Goal: Information Seeking & Learning: Learn about a topic

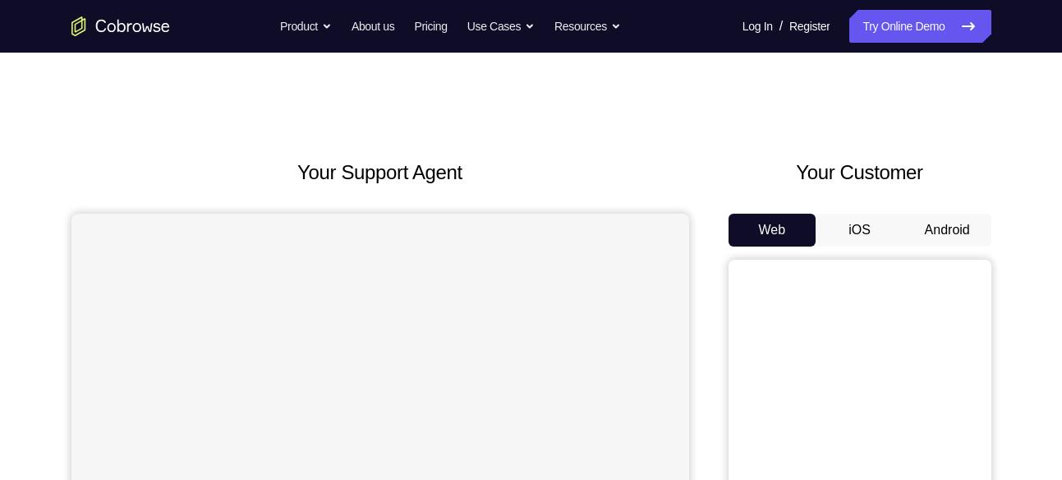
click at [914, 212] on div "Your Customer Web iOS Android" at bounding box center [860, 461] width 263 height 607
click at [915, 216] on button "Android" at bounding box center [948, 230] width 88 height 33
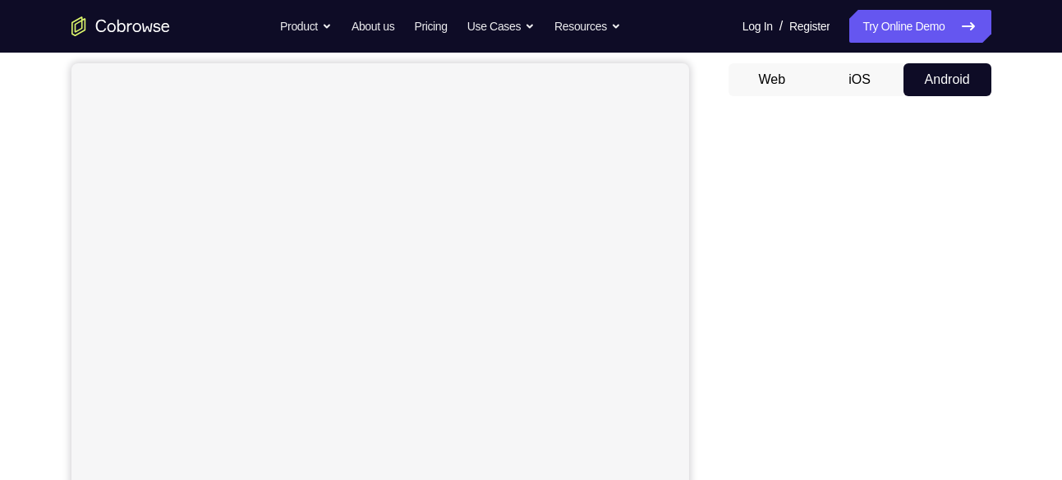
scroll to position [154, 0]
click at [708, 215] on div "Your Support Agent Your Customer Web iOS Android" at bounding box center [531, 306] width 920 height 607
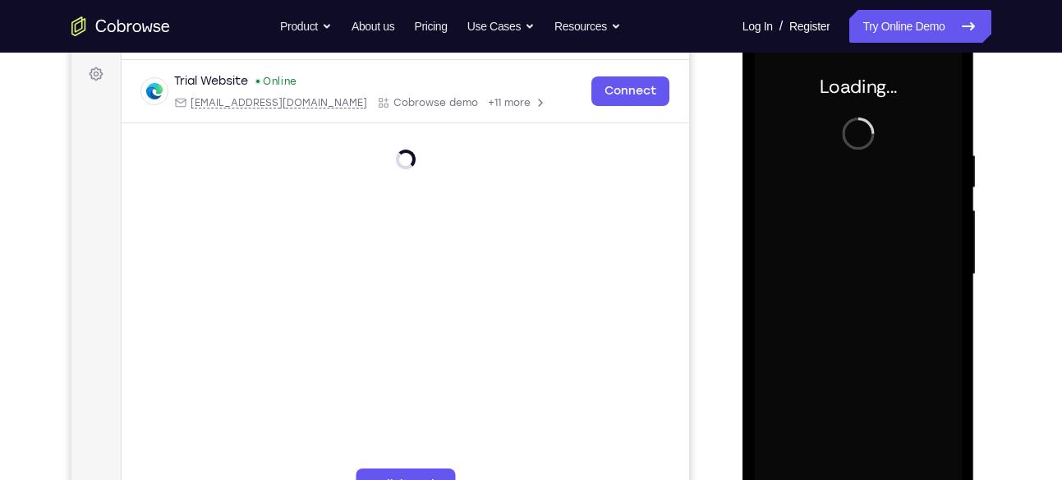
scroll to position [0, 0]
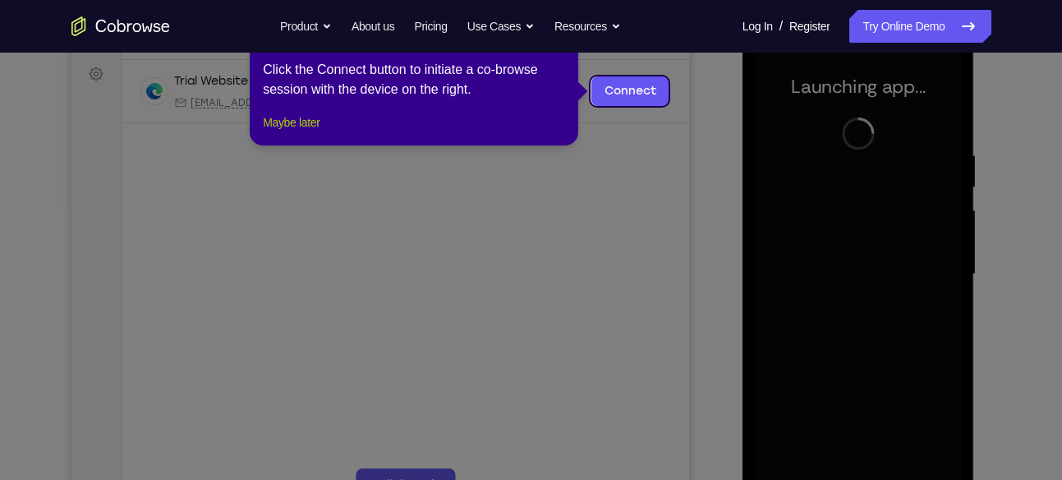
click at [320, 132] on button "Maybe later" at bounding box center [291, 123] width 57 height 20
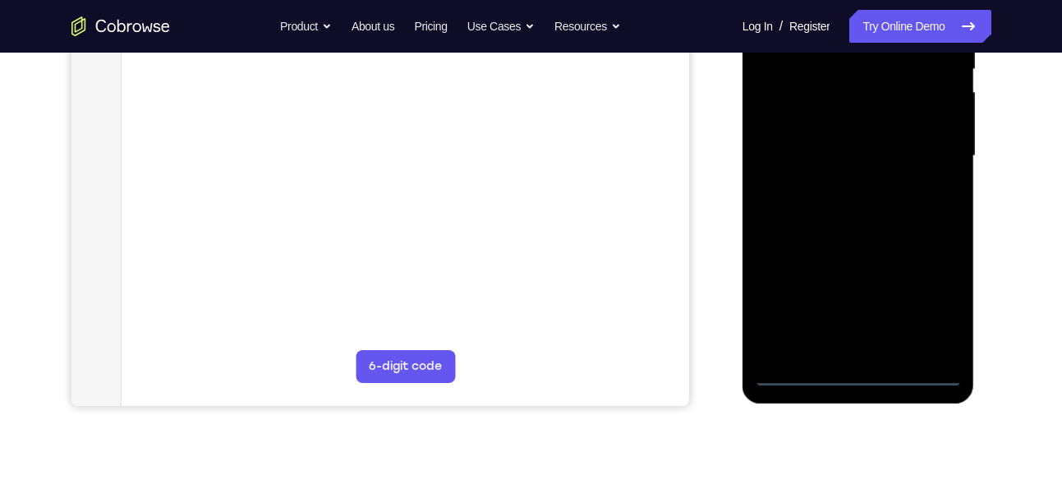
scroll to position [359, 0]
click at [848, 372] on div at bounding box center [858, 155] width 207 height 460
click at [929, 287] on div at bounding box center [858, 155] width 207 height 460
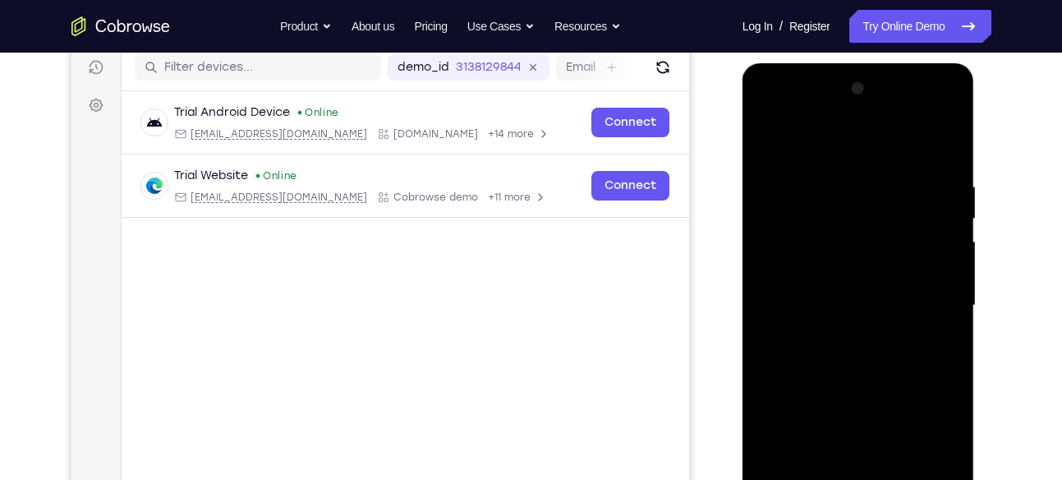
scroll to position [208, 0]
click at [885, 161] on div at bounding box center [858, 306] width 207 height 460
click at [934, 292] on div at bounding box center [858, 306] width 207 height 460
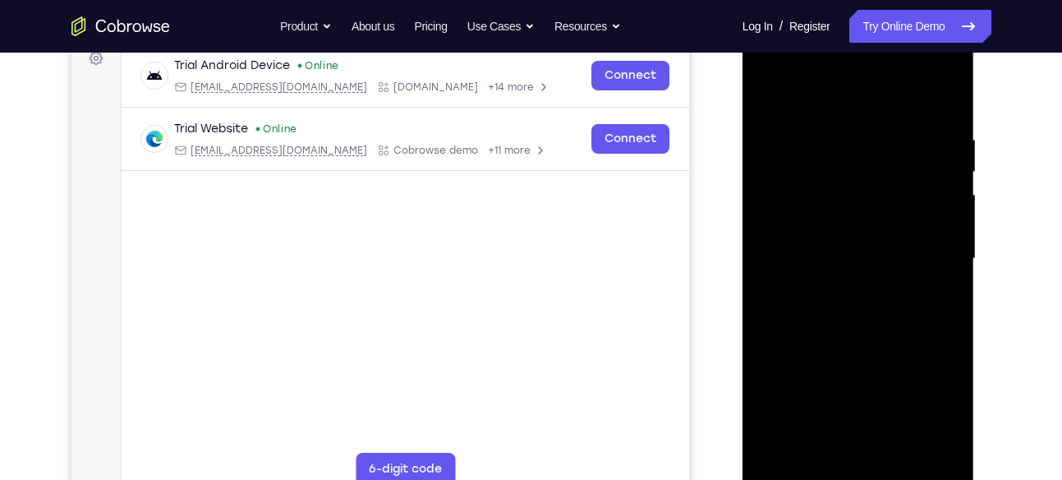
scroll to position [256, 0]
click at [833, 290] on div at bounding box center [858, 258] width 207 height 460
click at [868, 246] on div at bounding box center [858, 258] width 207 height 460
click at [854, 221] on div at bounding box center [858, 258] width 207 height 460
click at [820, 252] on div at bounding box center [858, 258] width 207 height 460
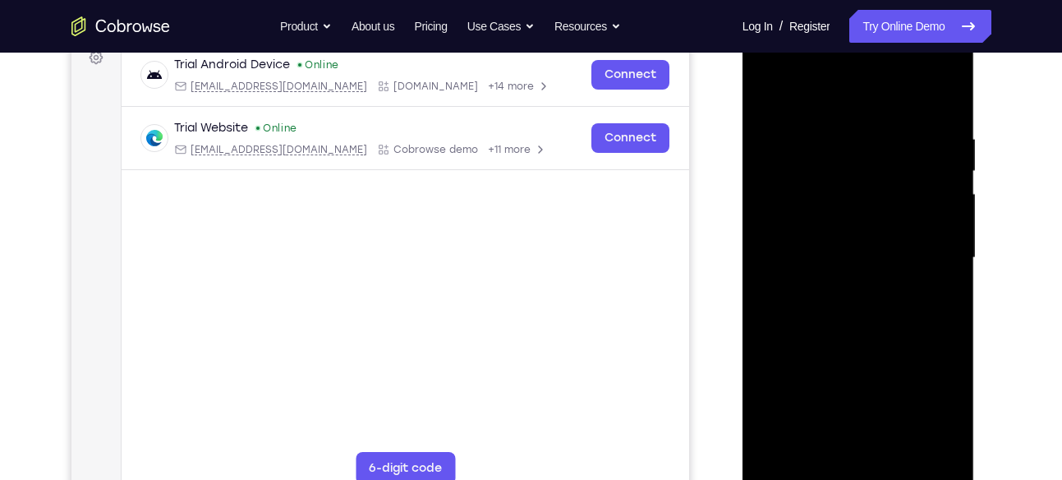
click at [821, 302] on div at bounding box center [858, 258] width 207 height 460
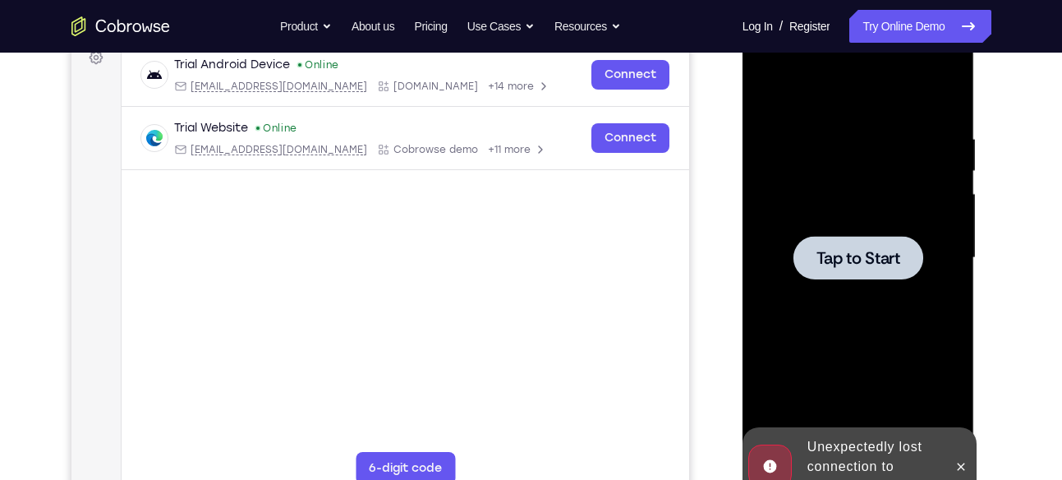
click at [837, 309] on div at bounding box center [858, 258] width 207 height 460
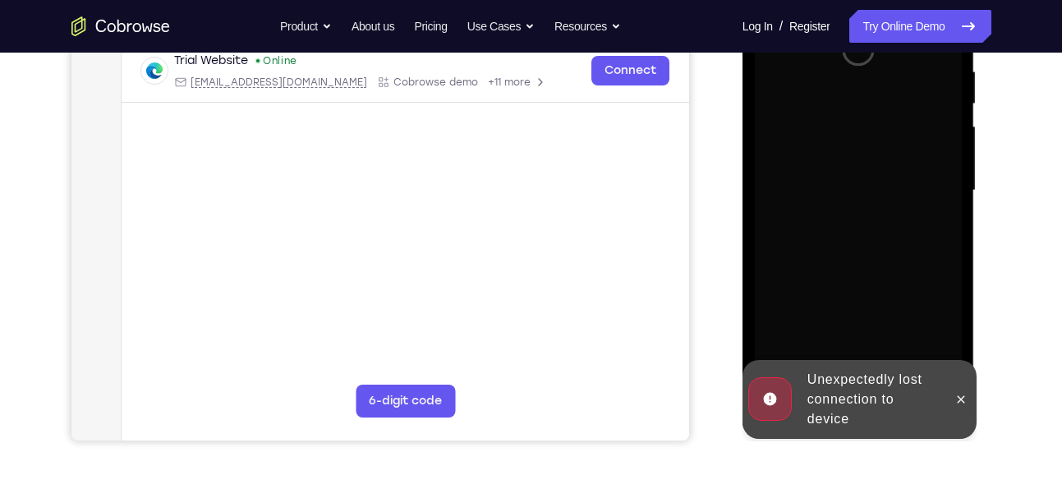
scroll to position [326, 0]
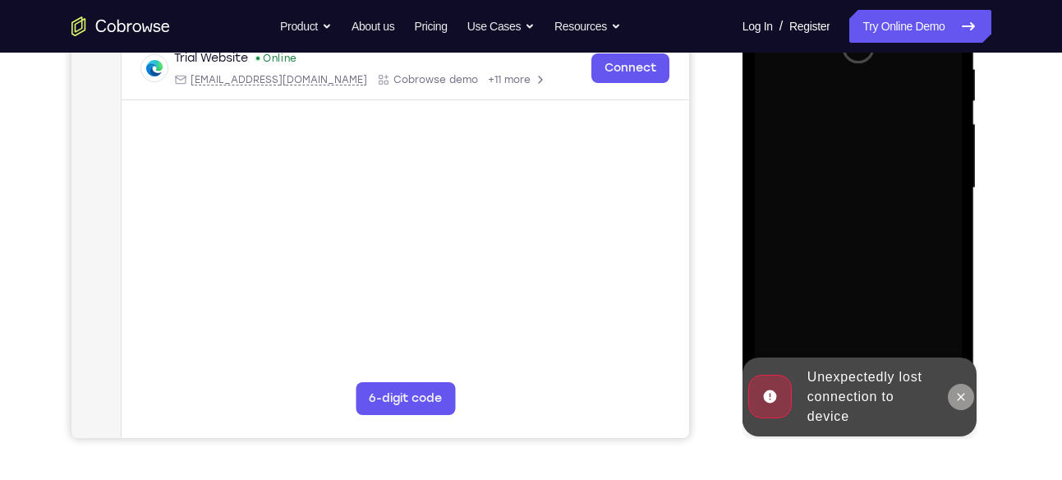
click at [954, 392] on icon at bounding box center [960, 396] width 13 height 13
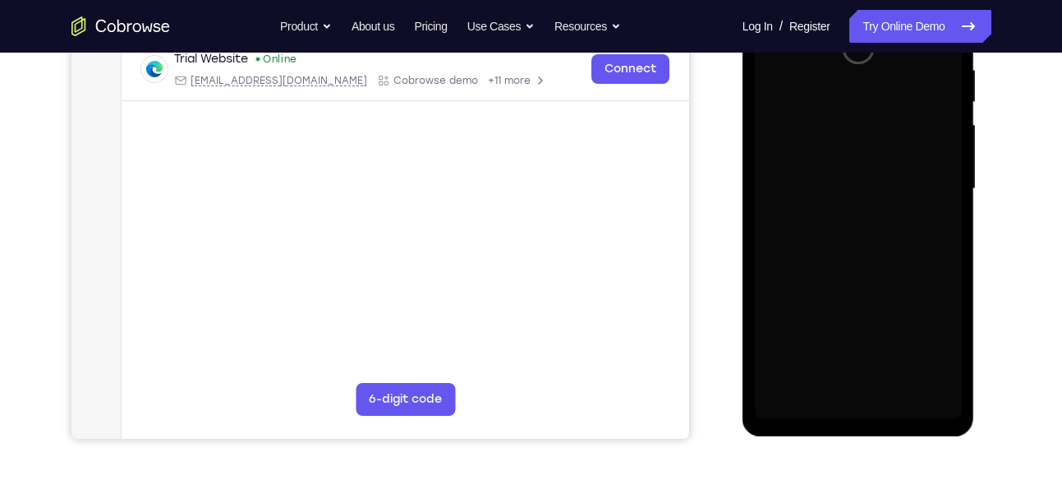
scroll to position [335, 0]
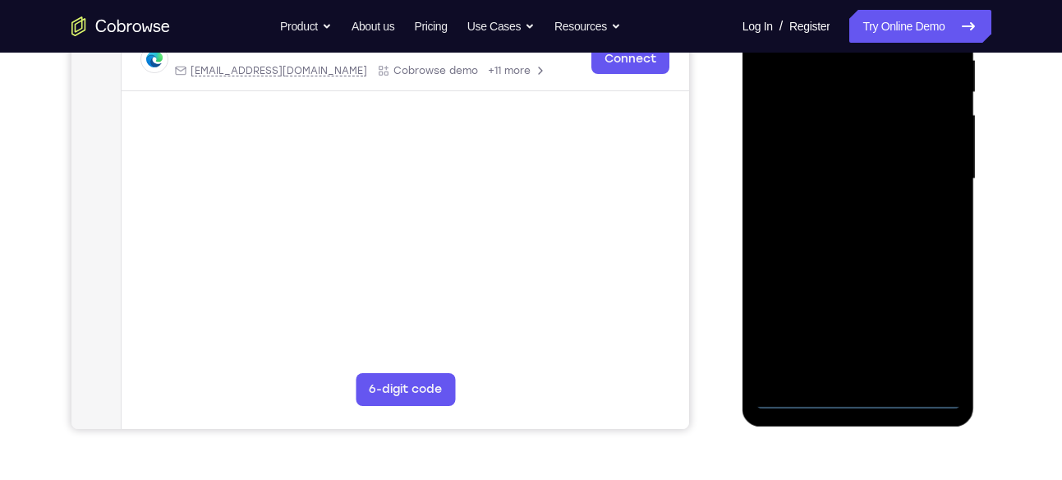
click at [848, 400] on div at bounding box center [858, 179] width 207 height 460
click at [938, 311] on div at bounding box center [858, 179] width 207 height 460
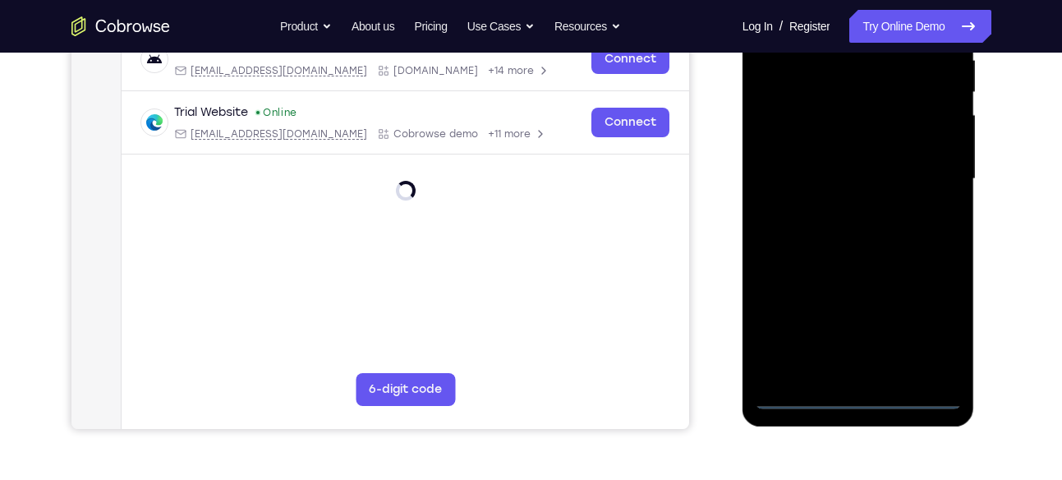
click at [938, 311] on div at bounding box center [858, 179] width 207 height 460
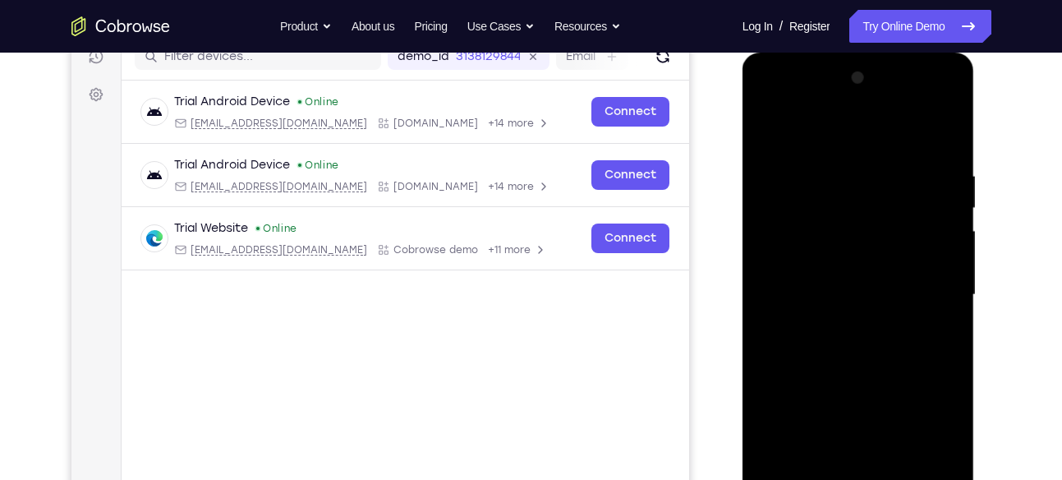
scroll to position [214, 0]
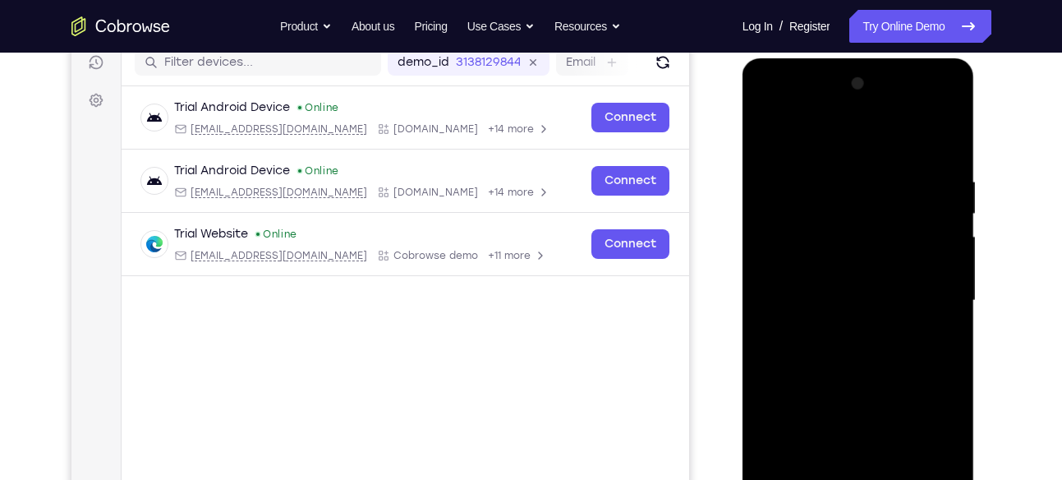
click at [837, 139] on div at bounding box center [858, 301] width 207 height 460
click at [916, 289] on div at bounding box center [858, 301] width 207 height 460
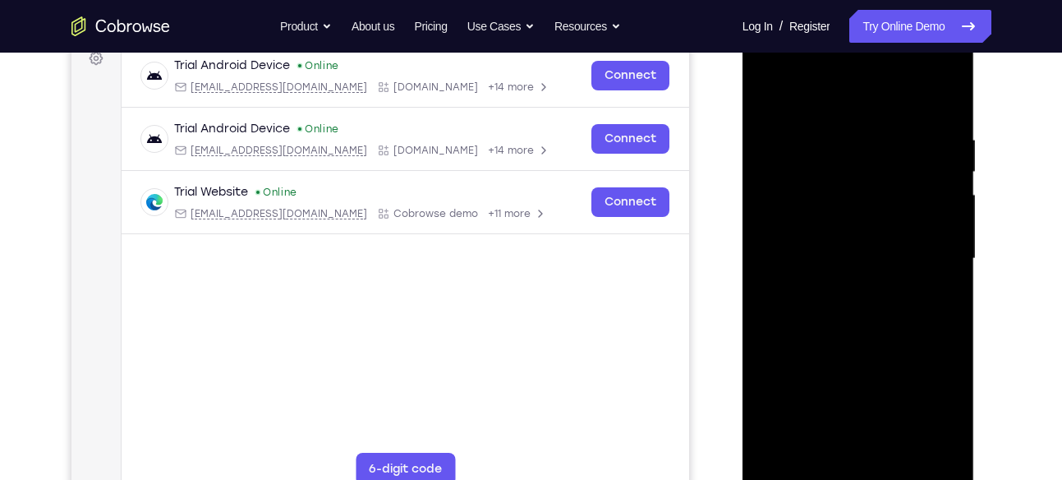
scroll to position [256, 0]
click at [828, 412] on div at bounding box center [858, 258] width 207 height 460
click at [831, 405] on div at bounding box center [858, 258] width 207 height 460
click at [836, 284] on div at bounding box center [858, 258] width 207 height 460
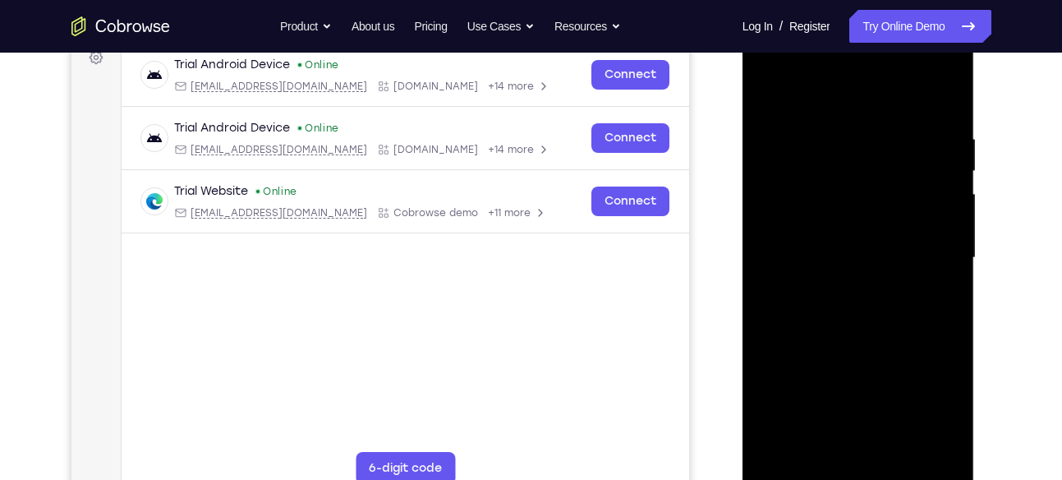
click at [867, 241] on div at bounding box center [858, 258] width 207 height 460
click at [873, 231] on div at bounding box center [858, 258] width 207 height 460
click at [832, 253] on div at bounding box center [858, 258] width 207 height 460
click at [828, 315] on div at bounding box center [858, 258] width 207 height 460
click at [835, 314] on div at bounding box center [858, 258] width 207 height 460
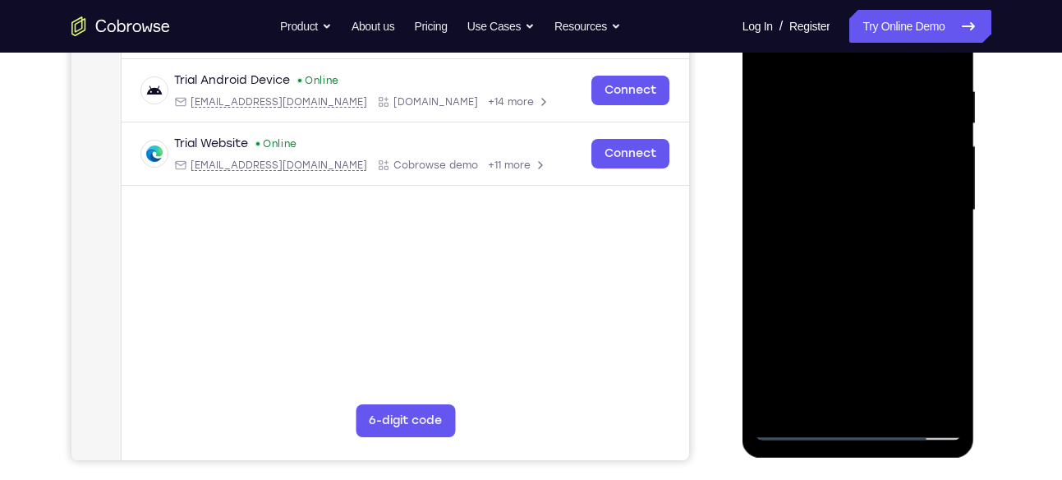
scroll to position [305, 0]
click at [812, 283] on div at bounding box center [858, 209] width 207 height 460
click at [905, 402] on div at bounding box center [858, 209] width 207 height 460
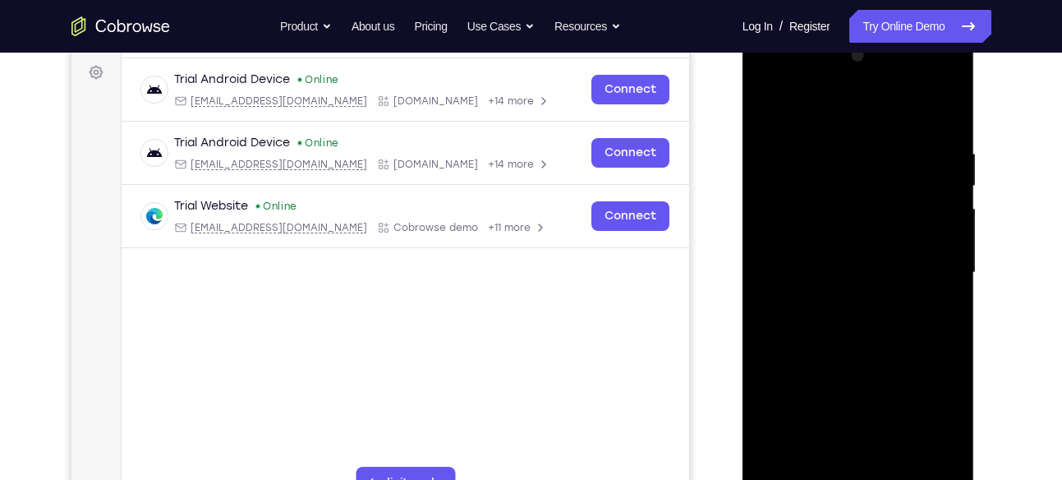
scroll to position [252, 0]
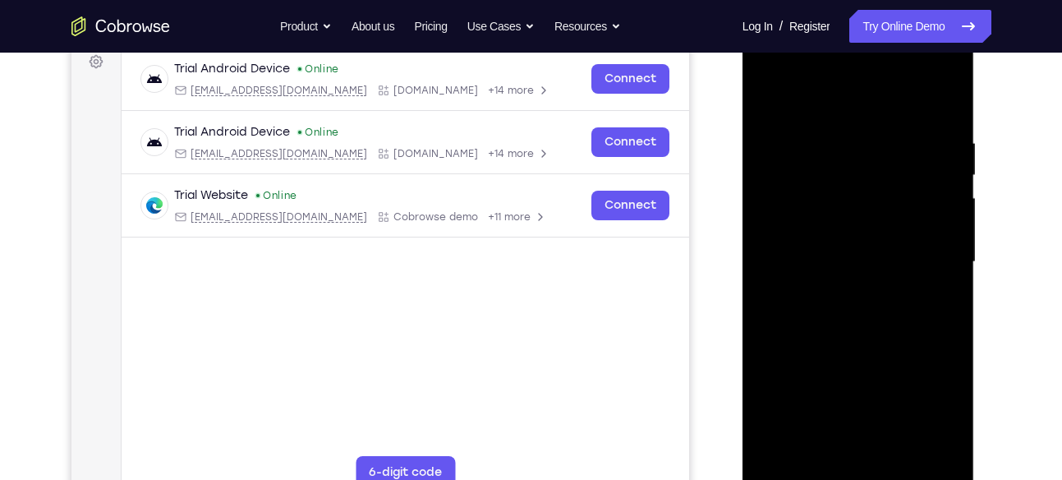
click at [869, 348] on div at bounding box center [858, 262] width 207 height 460
click at [873, 290] on div at bounding box center [858, 262] width 207 height 460
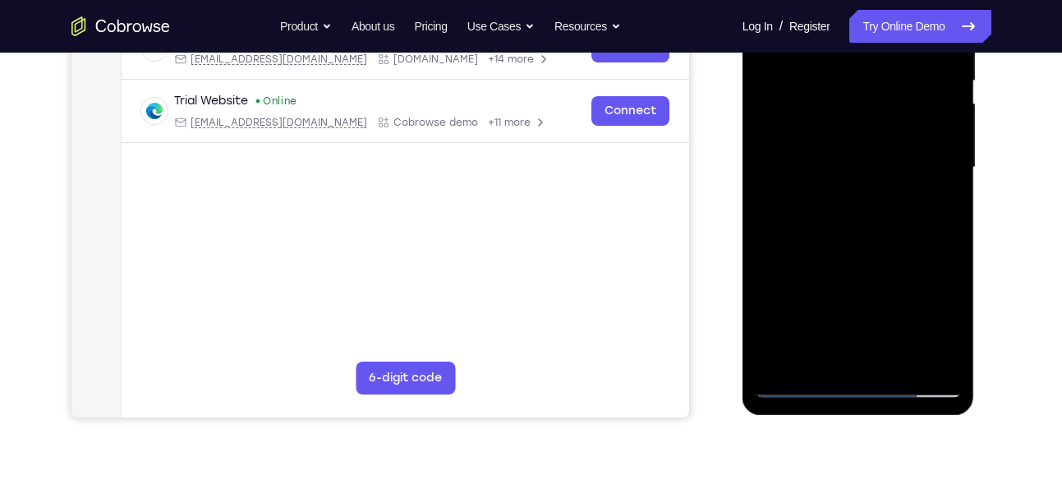
scroll to position [347, 0]
click at [823, 354] on div at bounding box center [858, 167] width 207 height 460
click at [945, 329] on div at bounding box center [858, 167] width 207 height 460
click at [940, 209] on div at bounding box center [858, 167] width 207 height 460
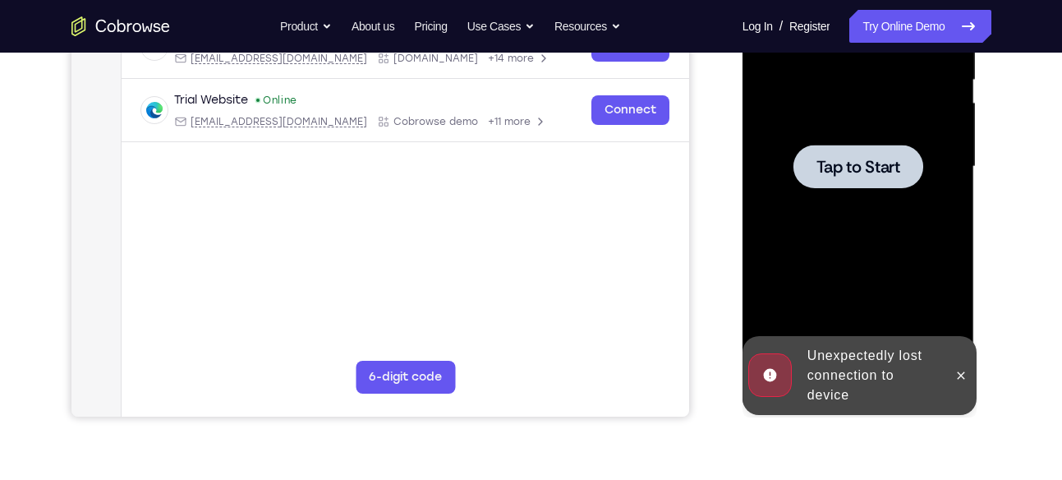
click at [940, 209] on div at bounding box center [858, 167] width 207 height 460
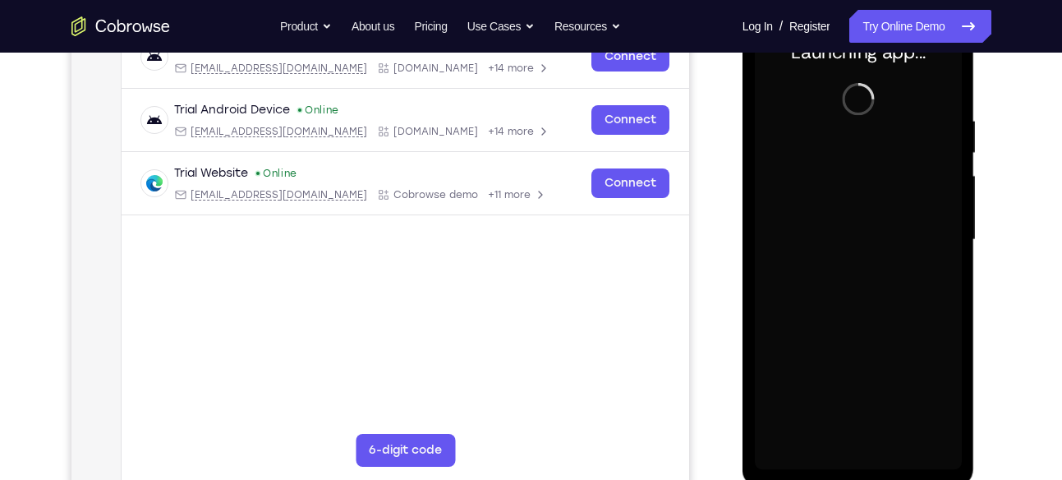
scroll to position [275, 0]
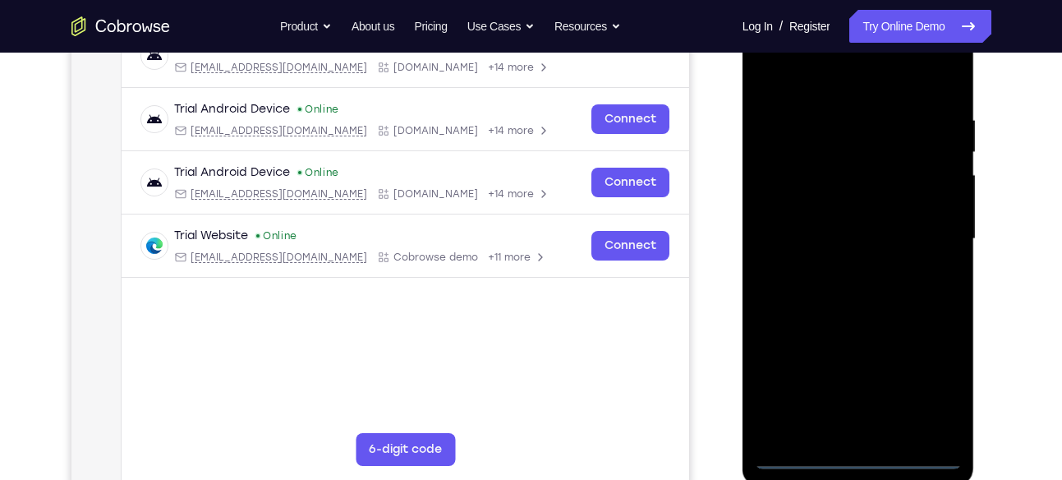
click at [843, 454] on div at bounding box center [858, 239] width 207 height 460
click at [927, 389] on div at bounding box center [858, 239] width 207 height 460
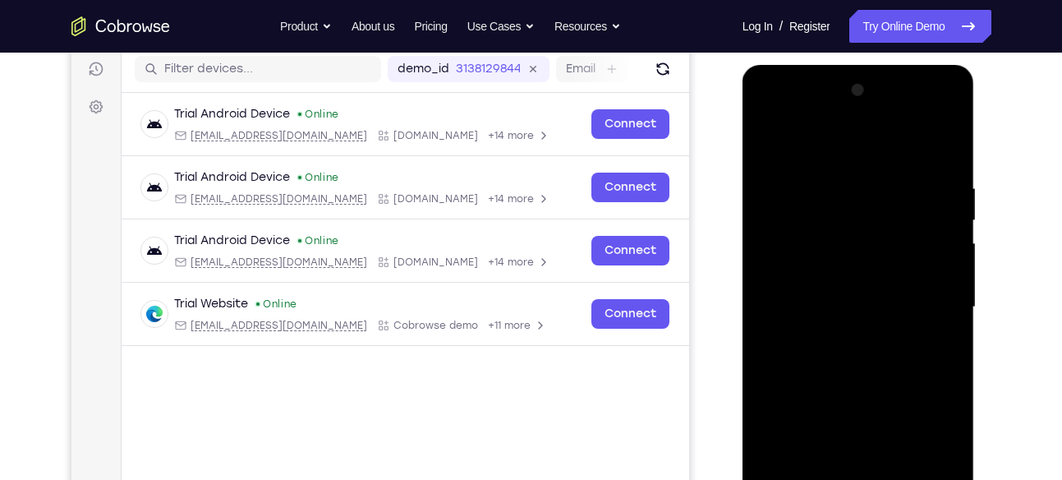
scroll to position [205, 0]
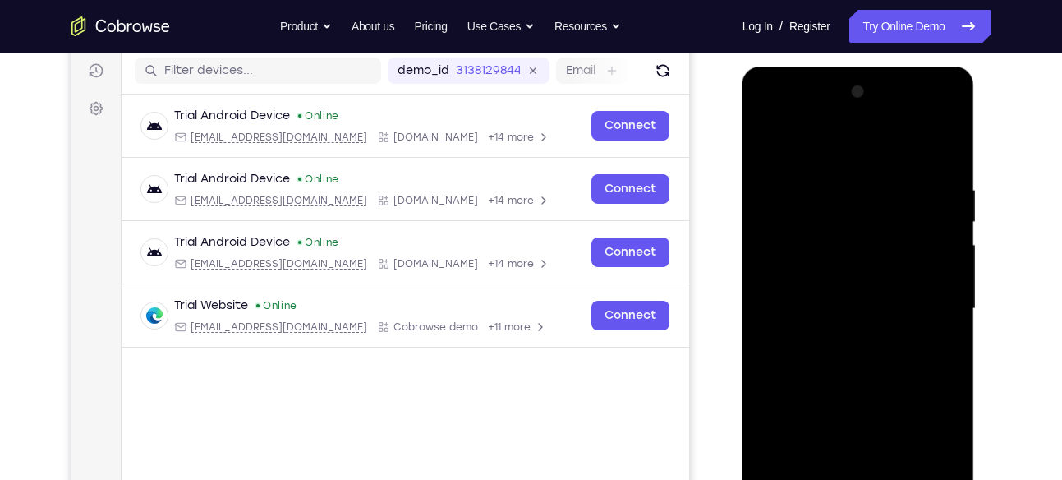
click at [872, 155] on div at bounding box center [858, 309] width 207 height 460
click at [934, 318] on div at bounding box center [858, 309] width 207 height 460
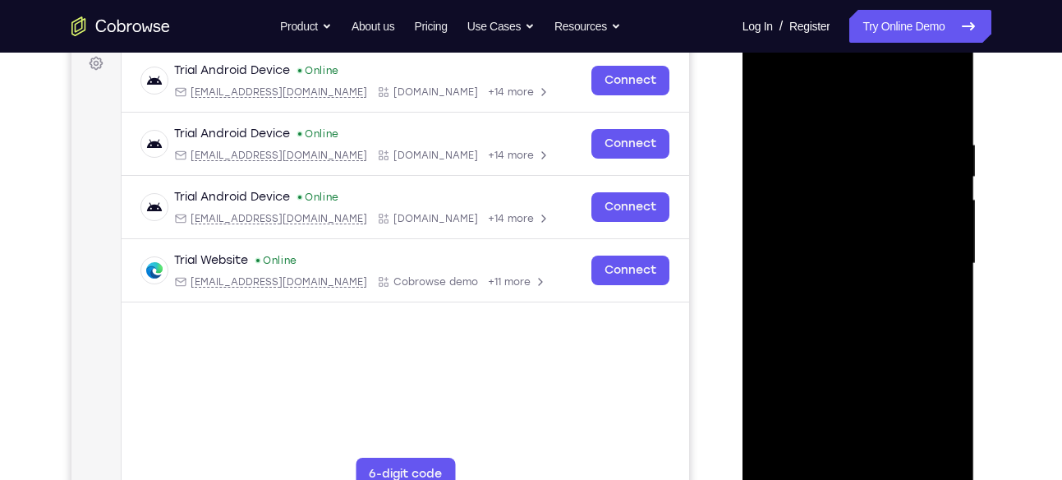
scroll to position [251, 0]
click at [844, 292] on div at bounding box center [858, 263] width 207 height 460
click at [873, 250] on div at bounding box center [858, 263] width 207 height 460
click at [876, 237] on div at bounding box center [858, 263] width 207 height 460
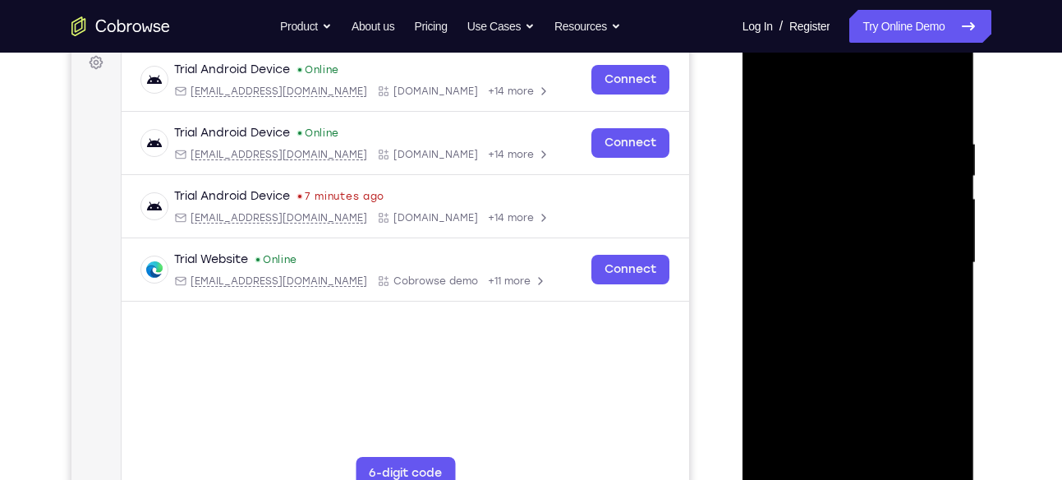
click at [856, 264] on div at bounding box center [858, 263] width 207 height 460
click at [853, 312] on div at bounding box center [858, 263] width 207 height 460
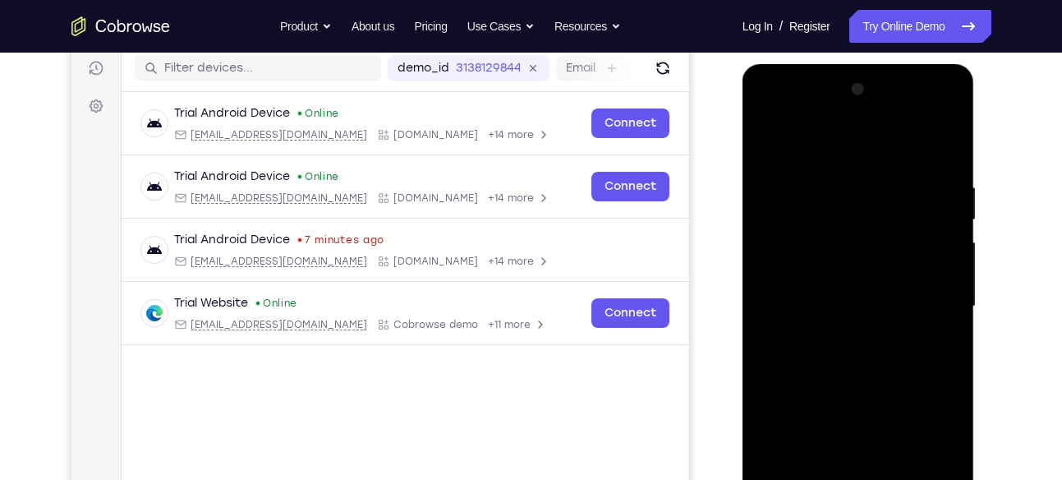
scroll to position [209, 0]
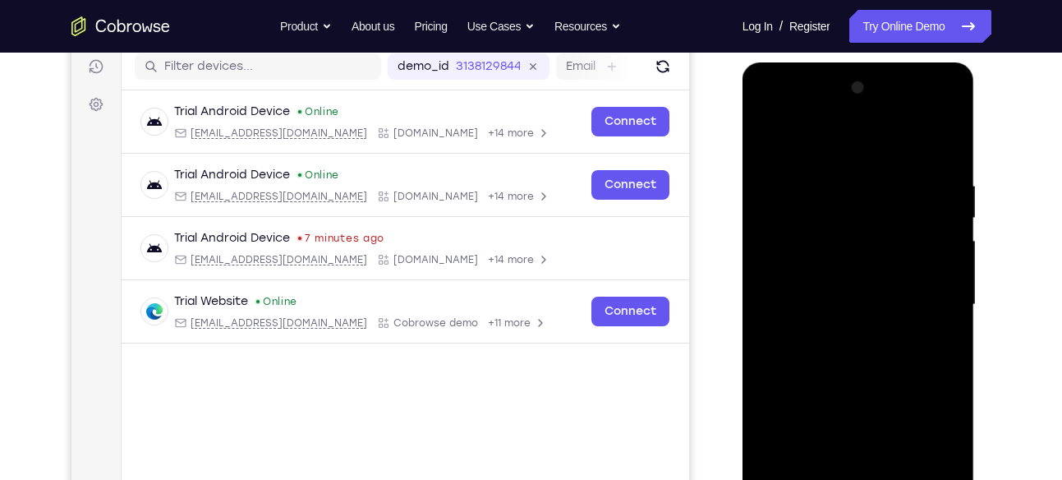
click at [891, 385] on div at bounding box center [858, 305] width 207 height 460
click at [878, 181] on div at bounding box center [858, 305] width 207 height 460
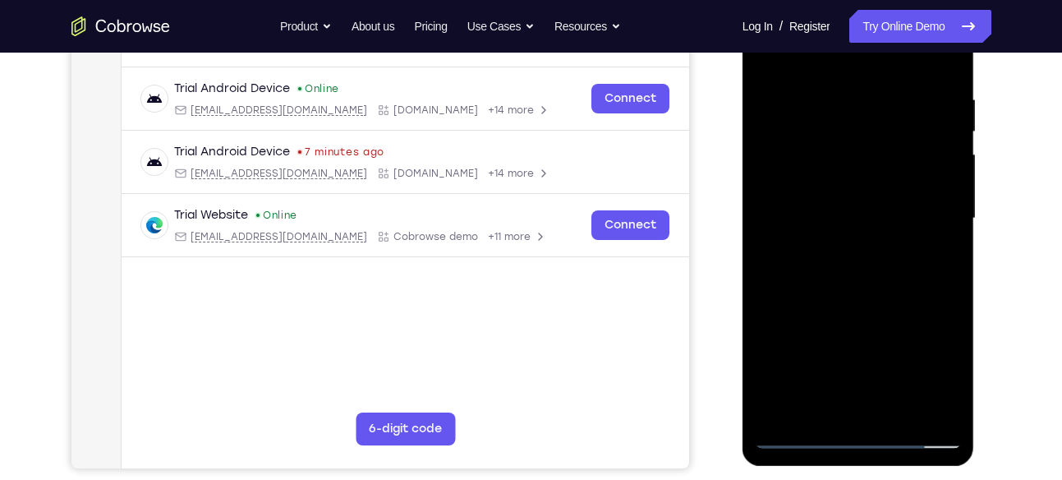
scroll to position [297, 0]
click at [922, 406] on div at bounding box center [858, 218] width 207 height 460
